Goal: Task Accomplishment & Management: Manage account settings

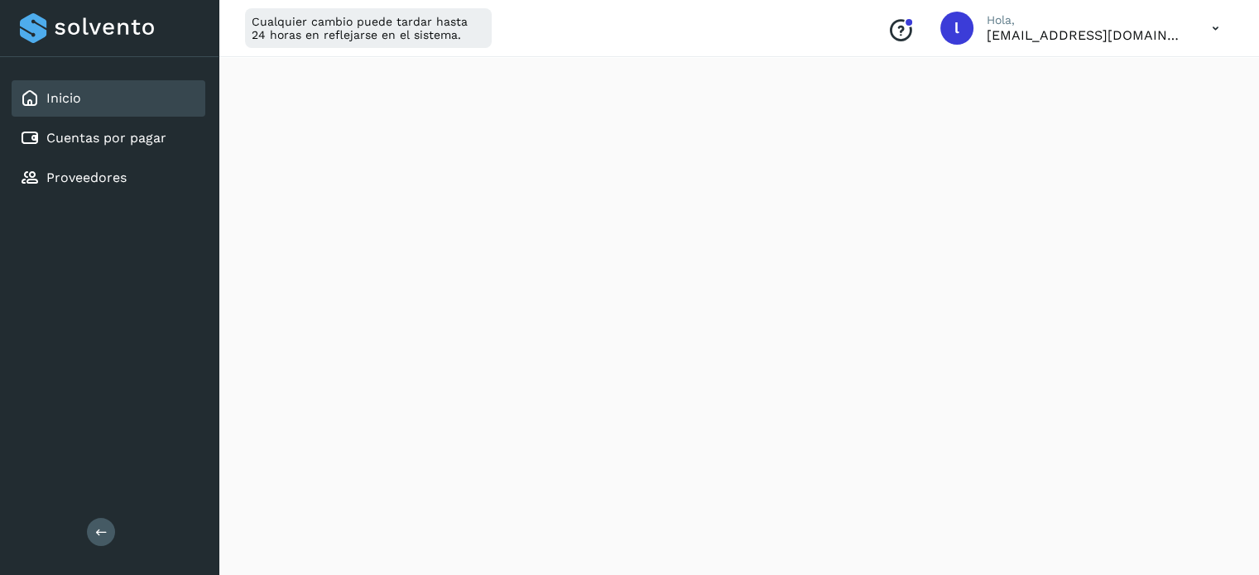
scroll to position [331, 0]
click at [219, 214] on div "Resumen de crédito Pagos a Solvento Pagos a proveedores" at bounding box center [739, 495] width 1041 height 1550
click at [1218, 25] on icon at bounding box center [1216, 29] width 34 height 34
click at [1209, 34] on icon at bounding box center [1216, 29] width 34 height 34
click at [1109, 104] on div "Cerrar sesión" at bounding box center [1133, 106] width 197 height 31
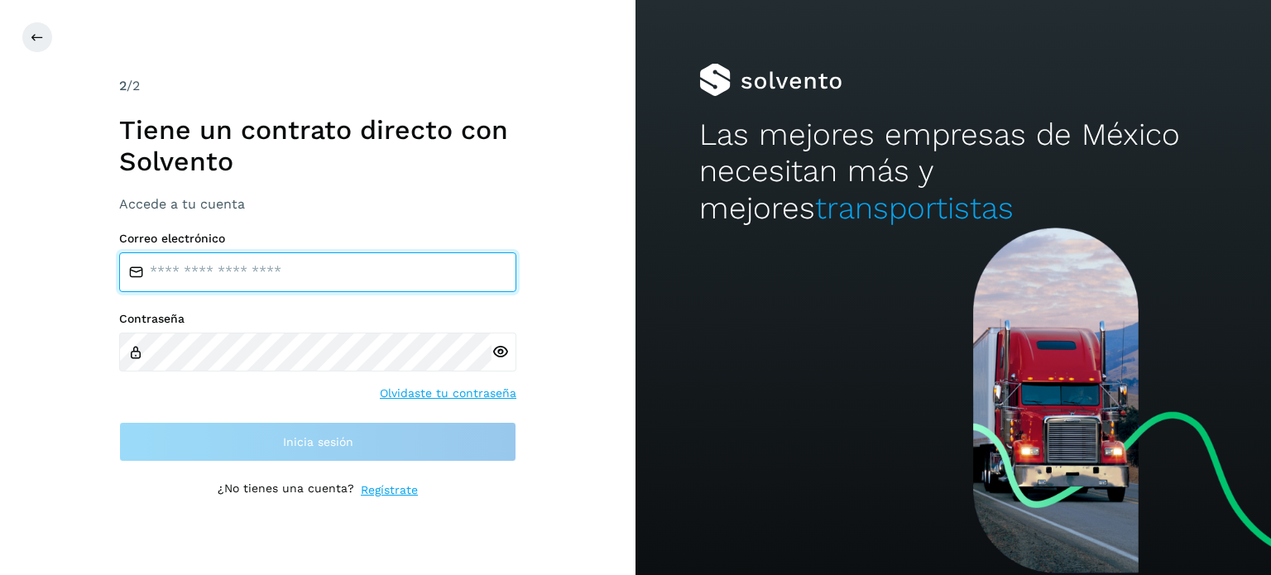
click at [234, 272] on input "email" at bounding box center [317, 272] width 397 height 40
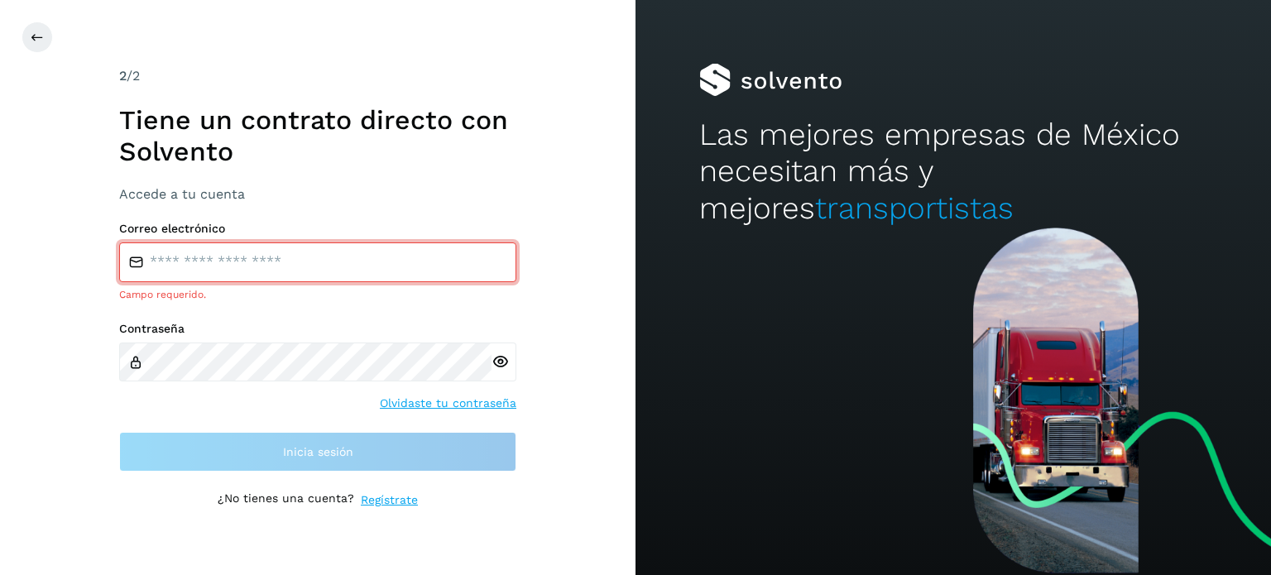
type input "**********"
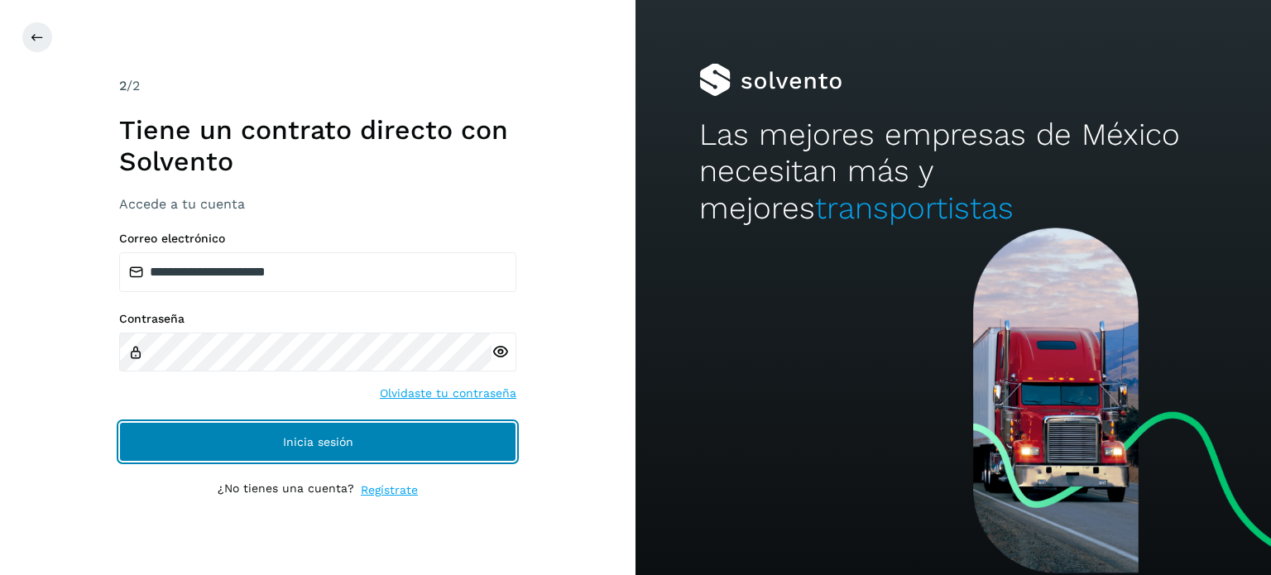
click at [208, 449] on button "Inicia sesión" at bounding box center [317, 442] width 397 height 40
